Goal: Task Accomplishment & Management: Manage account settings

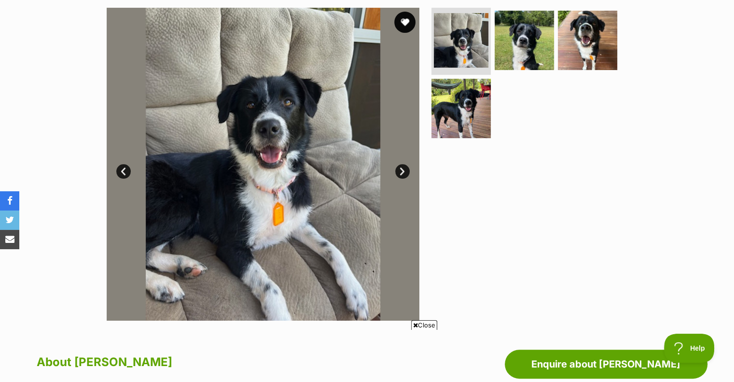
click at [403, 21] on button "favourite" at bounding box center [404, 22] width 21 height 21
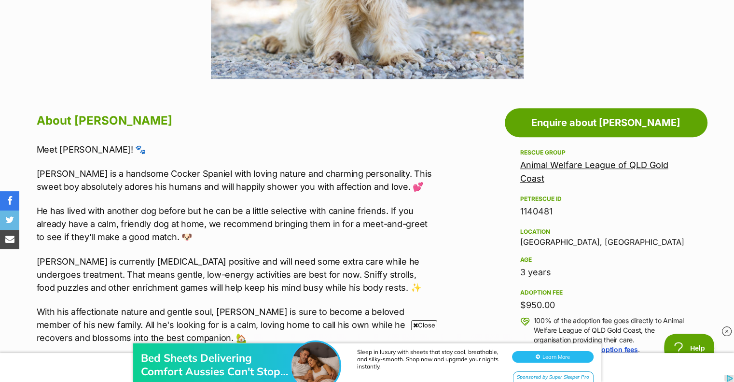
scroll to position [482, 0]
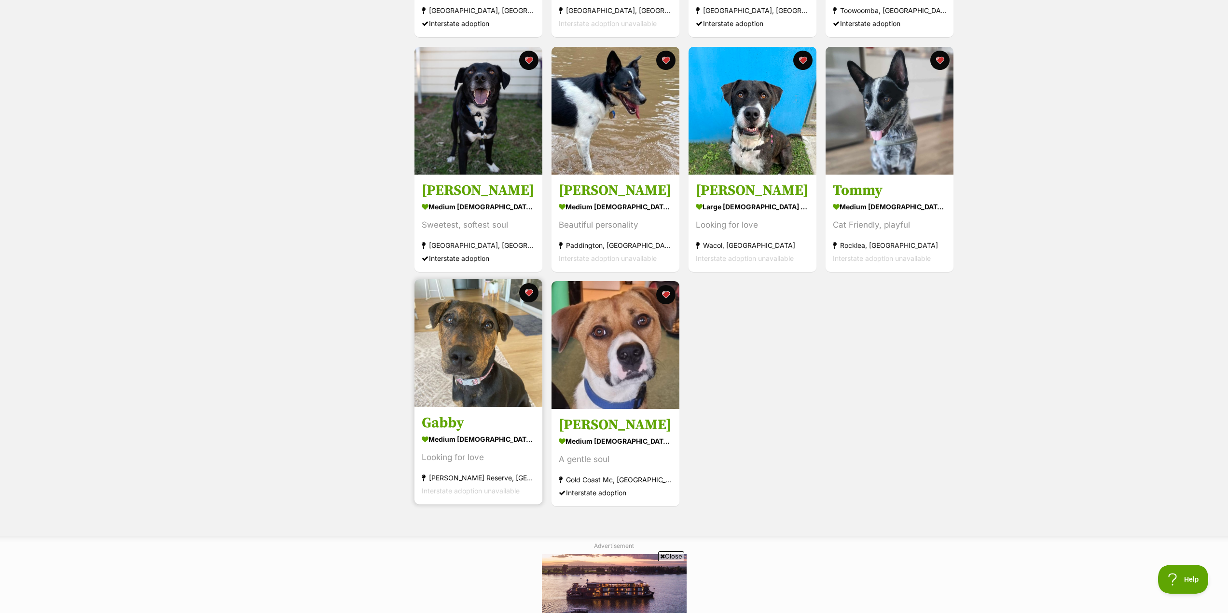
scroll to position [386, 0]
click at [482, 456] on div "Looking for love" at bounding box center [478, 457] width 113 height 13
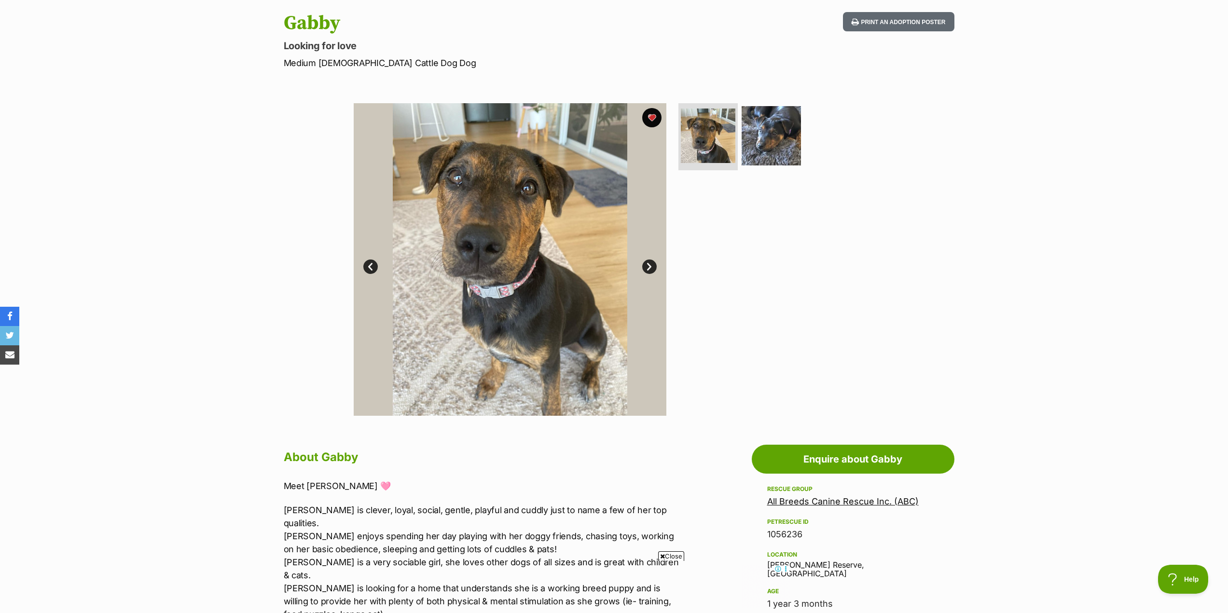
scroll to position [96, 0]
click at [672, 555] on span "Close" at bounding box center [671, 556] width 26 height 10
